Goal: Task Accomplishment & Management: Use online tool/utility

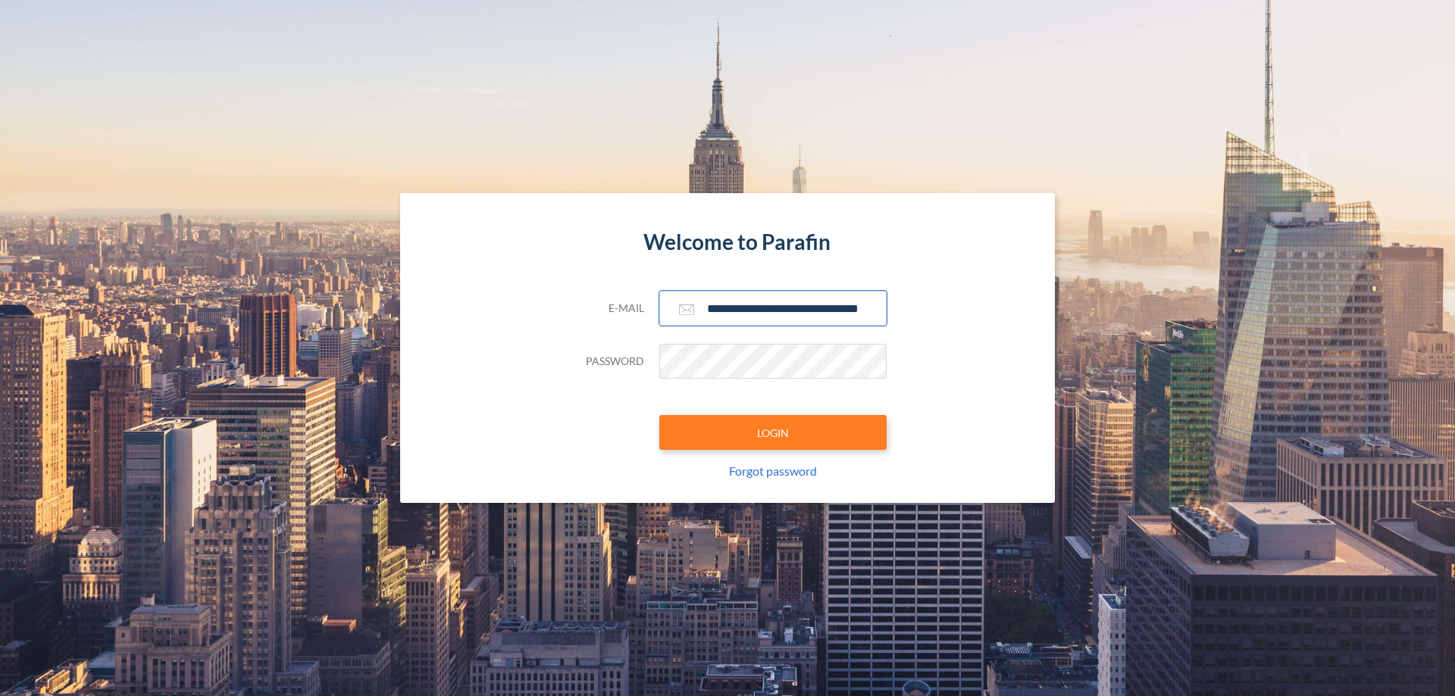
type input "**********"
click at [773, 433] on button "LOGIN" at bounding box center [772, 432] width 227 height 35
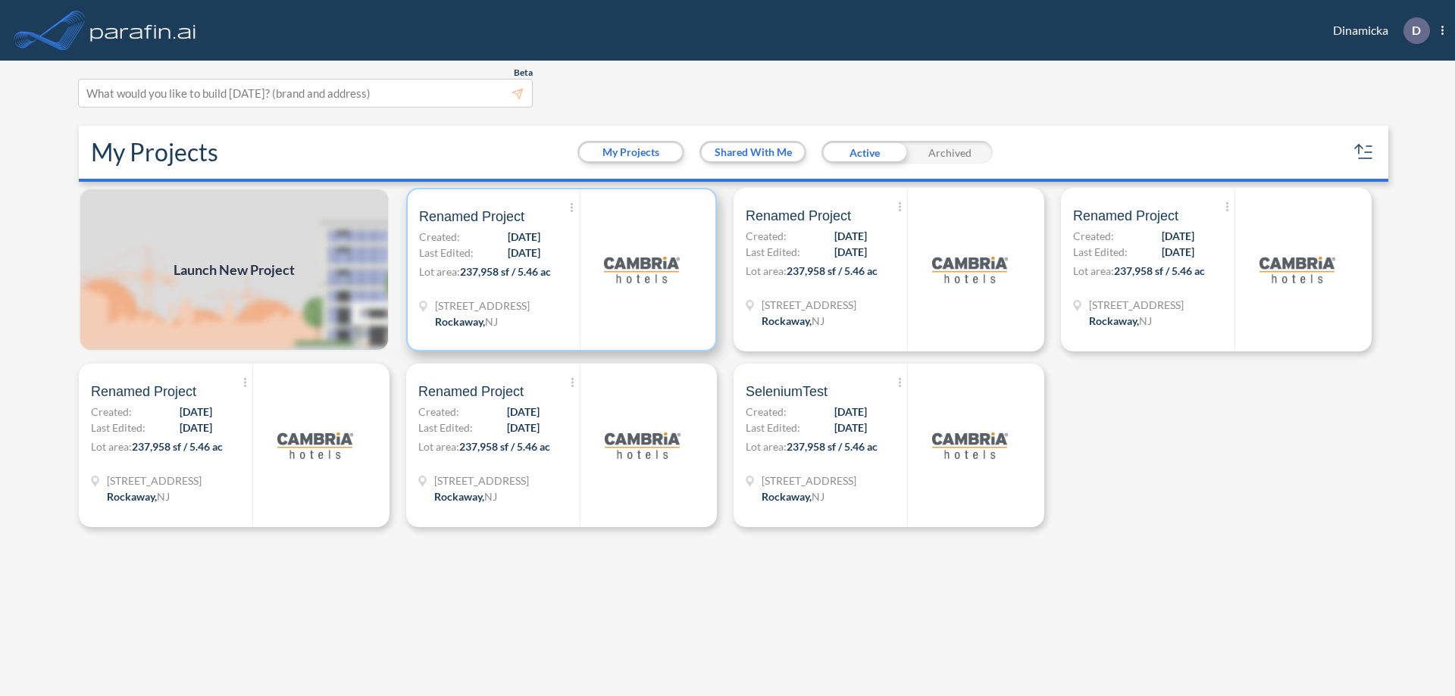
scroll to position [4, 0]
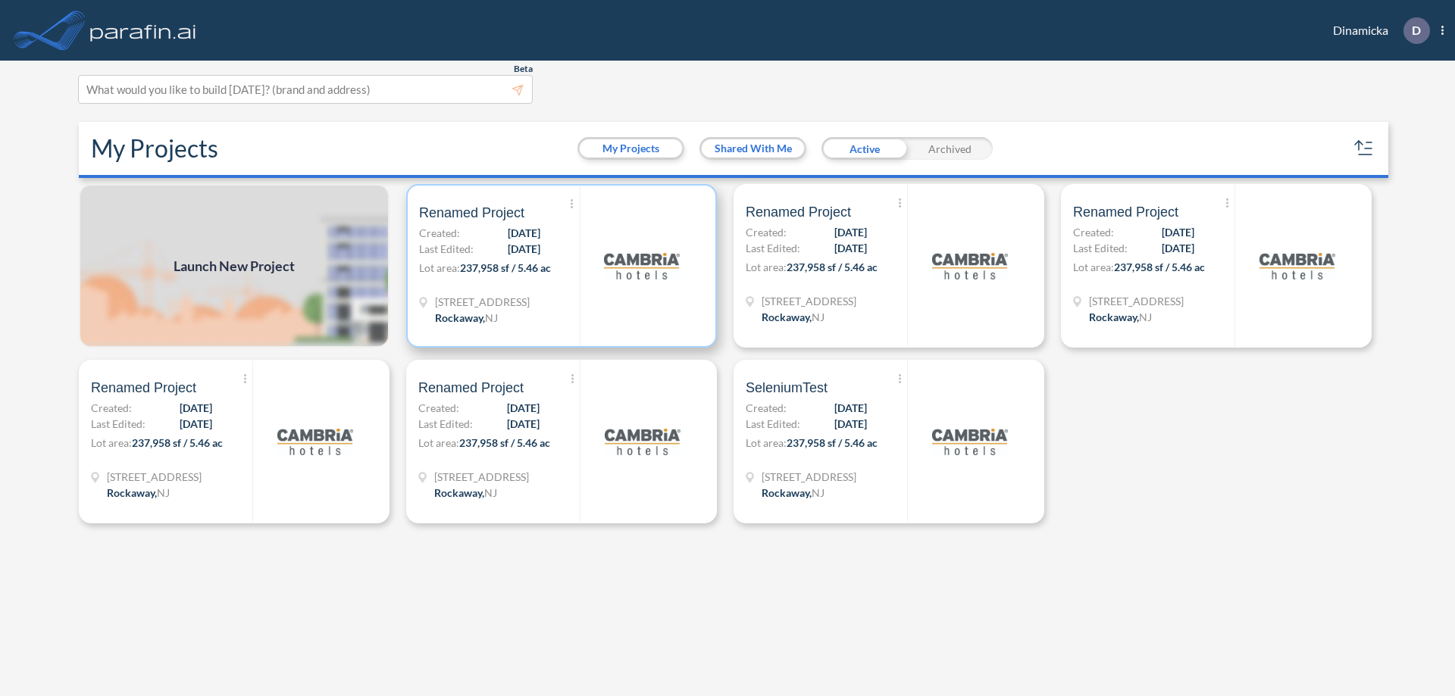
click at [562, 266] on p "Lot area: 237,958 sf / 5.46 ac" at bounding box center [499, 271] width 161 height 22
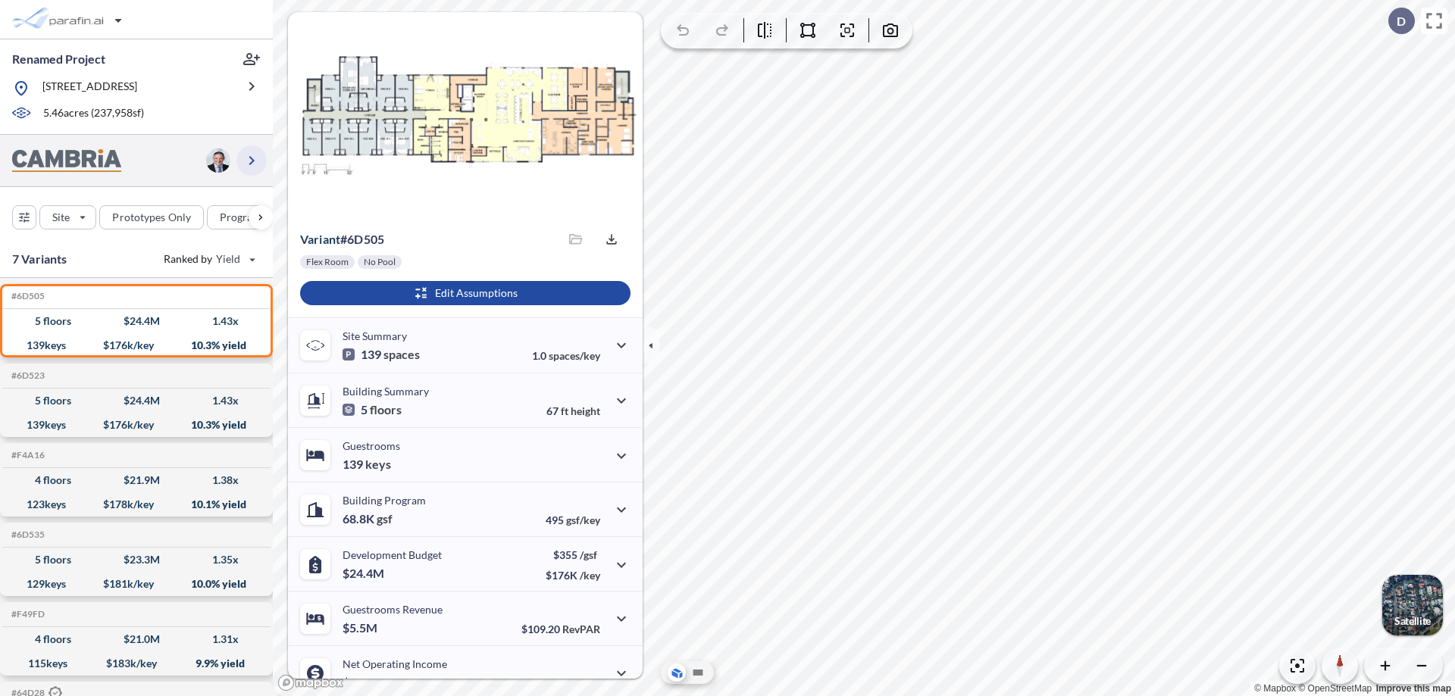
click at [252, 160] on icon "button" at bounding box center [251, 161] width 18 height 18
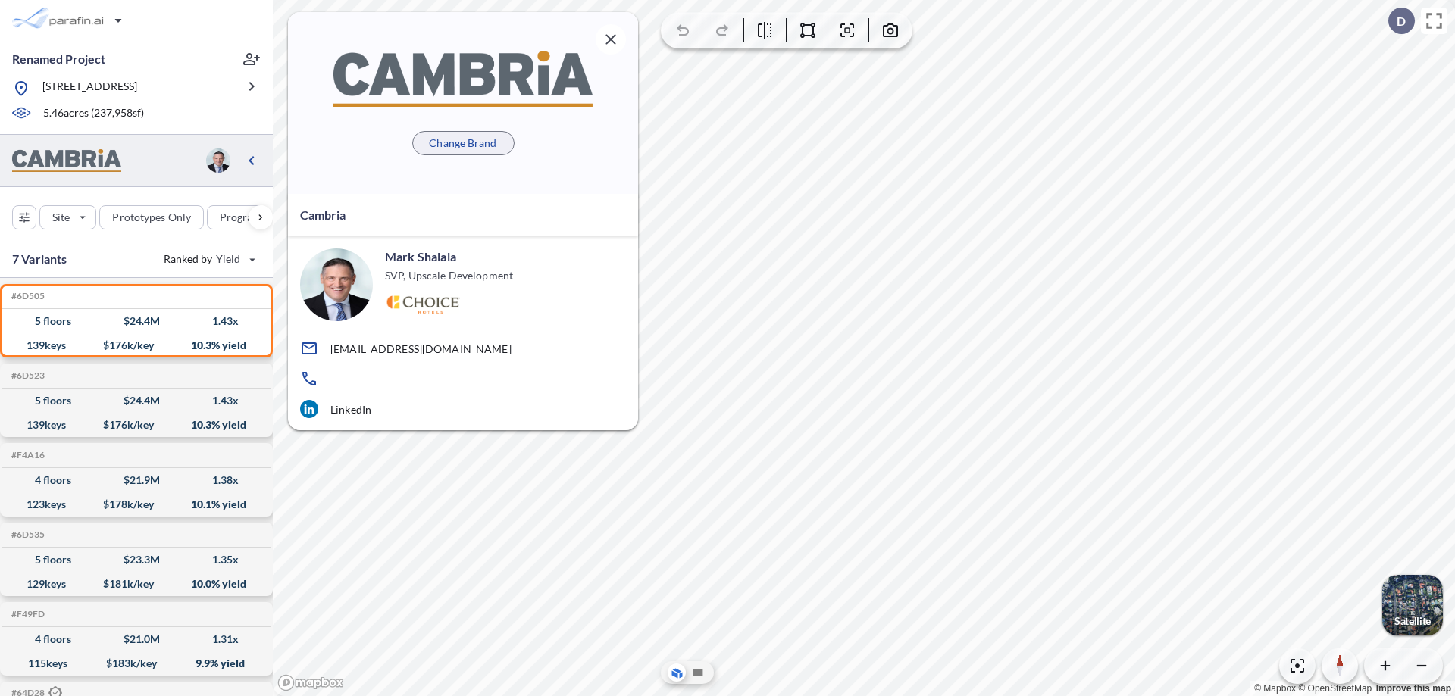
click at [463, 142] on p "Change Brand" at bounding box center [462, 143] width 67 height 15
